Goal: Task Accomplishment & Management: Manage account settings

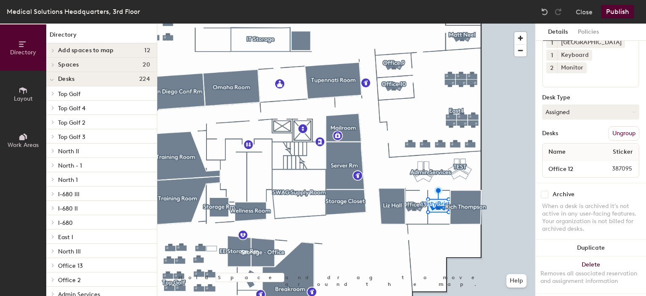
scroll to position [74, 0]
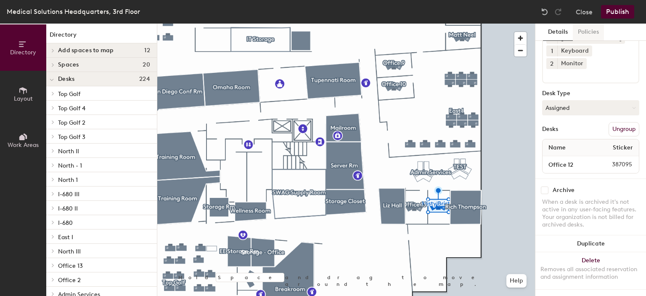
click at [603, 32] on button "Policies" at bounding box center [588, 32] width 31 height 17
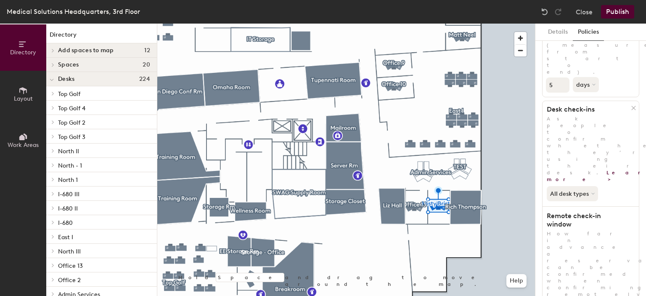
scroll to position [237, 0]
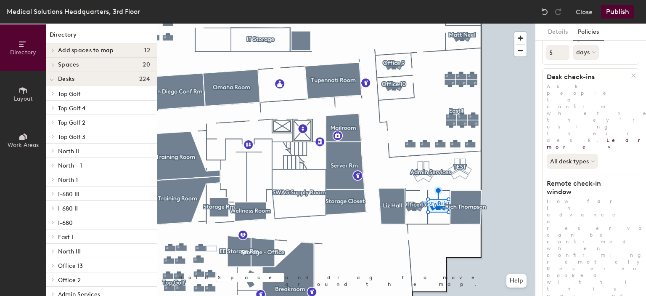
click at [623, 10] on button "Publish" at bounding box center [617, 11] width 33 height 13
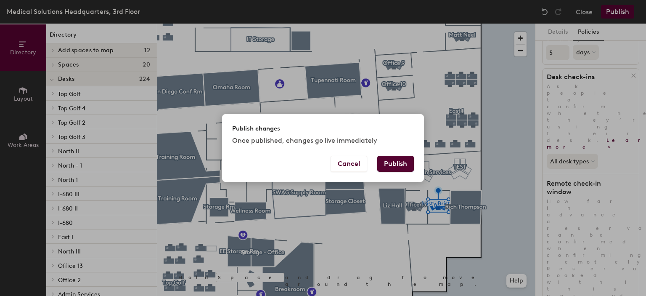
click at [395, 159] on button "Publish" at bounding box center [395, 164] width 37 height 16
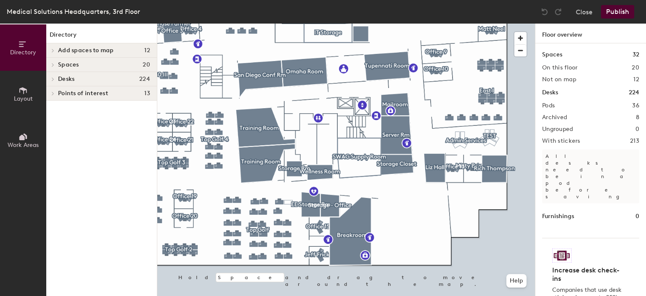
click at [469, 24] on div at bounding box center [346, 24] width 378 height 0
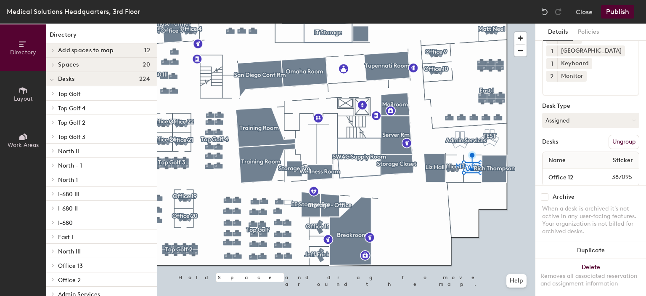
scroll to position [74, 0]
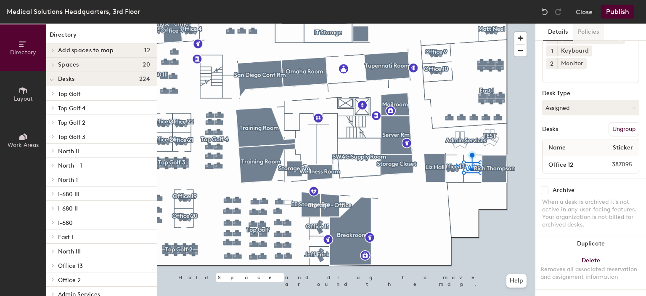
click at [591, 31] on button "Policies" at bounding box center [588, 32] width 31 height 17
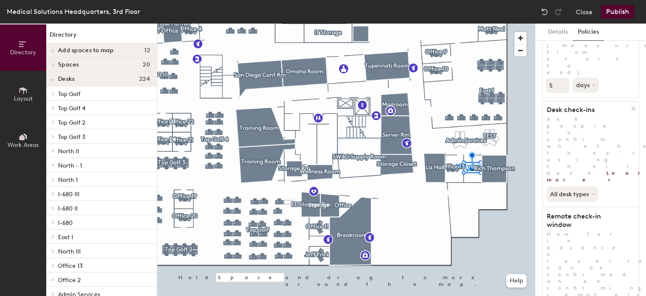
scroll to position [237, 0]
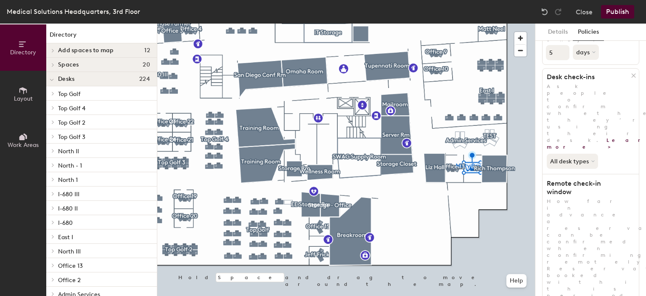
click at [615, 13] on button "Publish" at bounding box center [617, 11] width 33 height 13
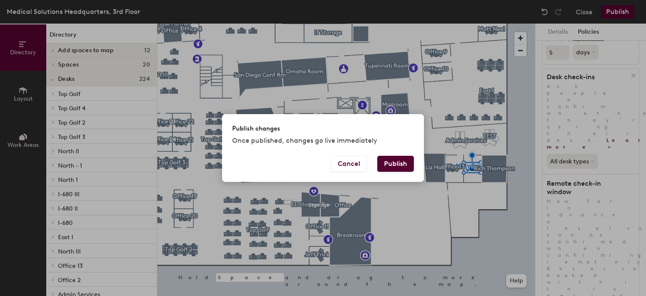
click at [396, 163] on button "Publish" at bounding box center [395, 164] width 37 height 16
